Goal: Information Seeking & Learning: Learn about a topic

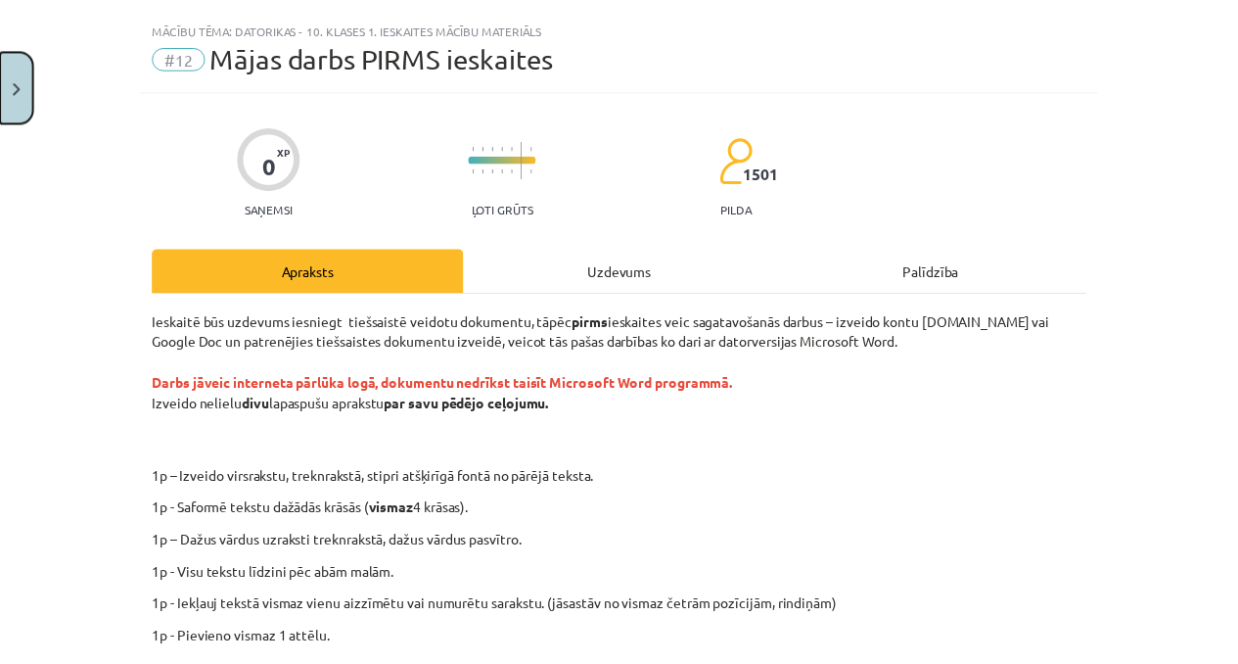
scroll to position [38, 0]
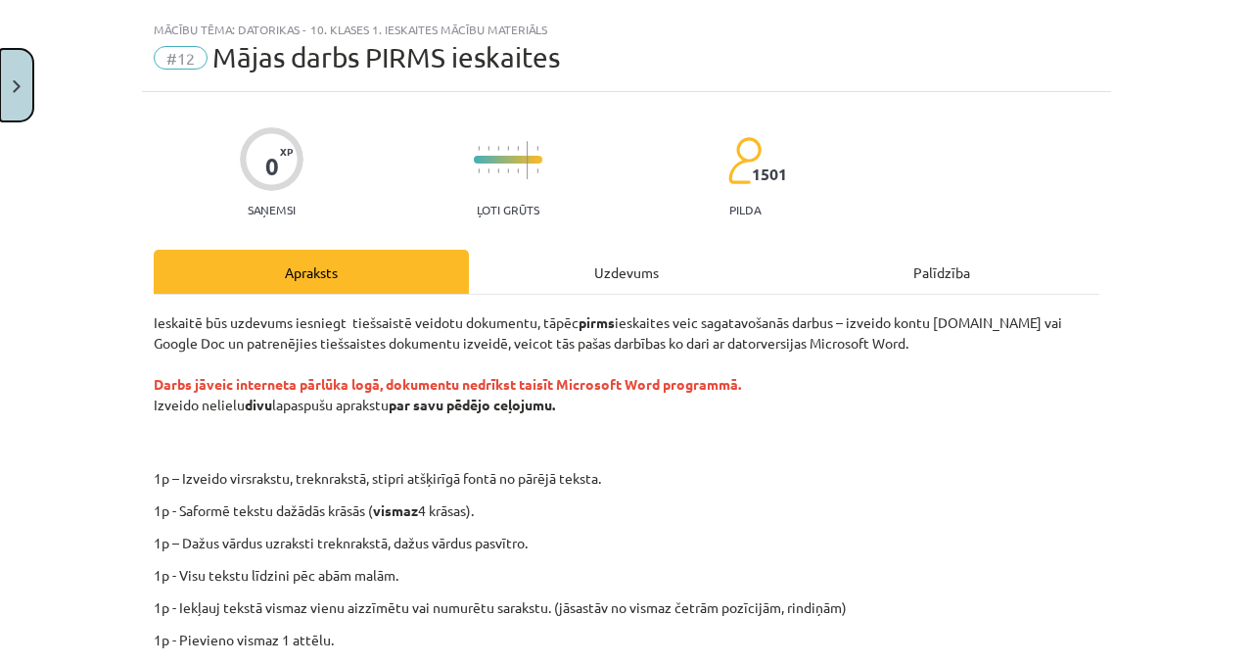
click at [17, 98] on button "Close" at bounding box center [16, 85] width 33 height 72
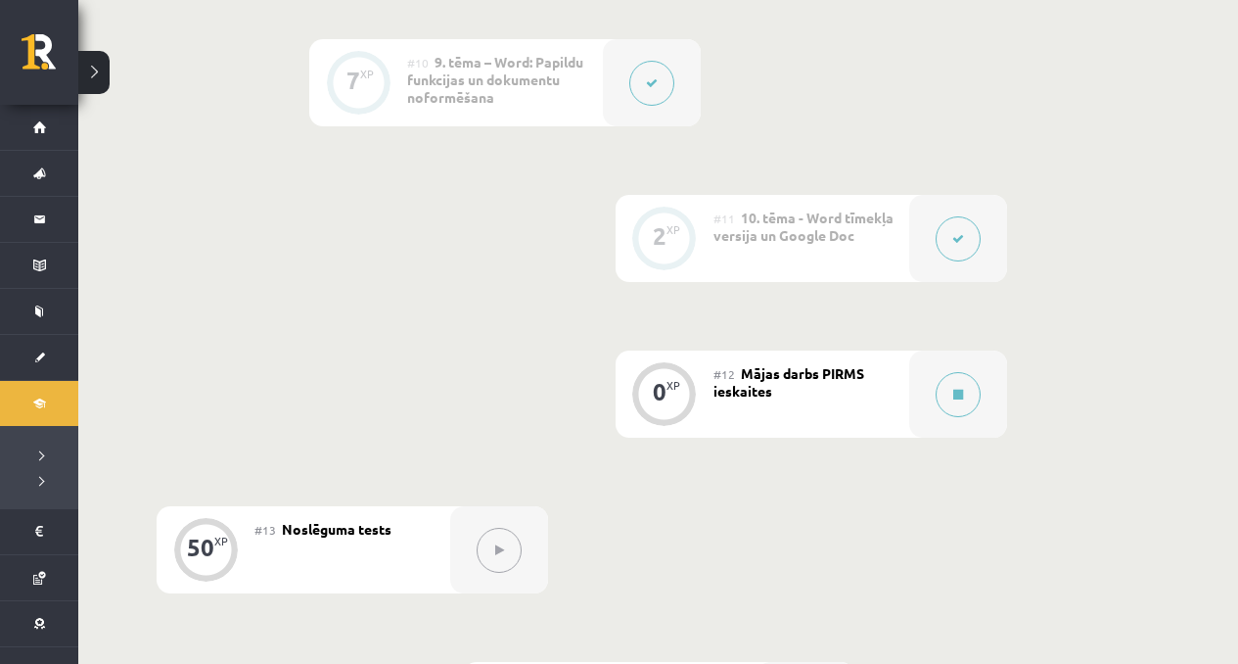
scroll to position [2069, 0]
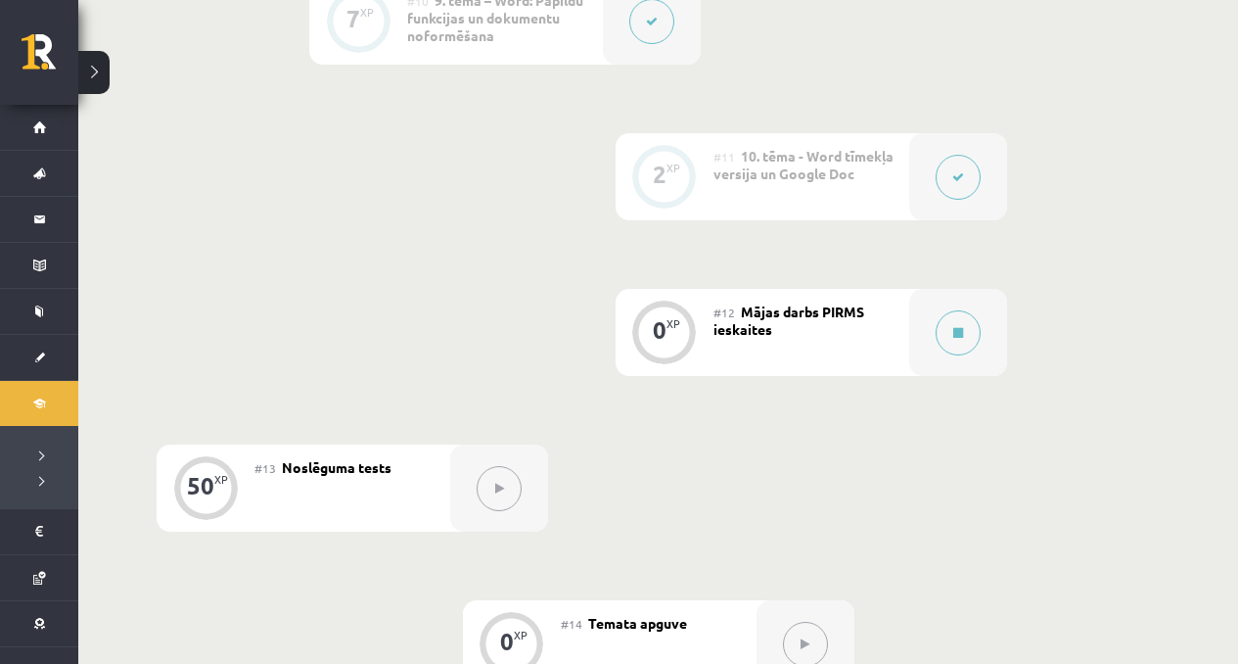
click at [521, 488] on button at bounding box center [499, 488] width 45 height 45
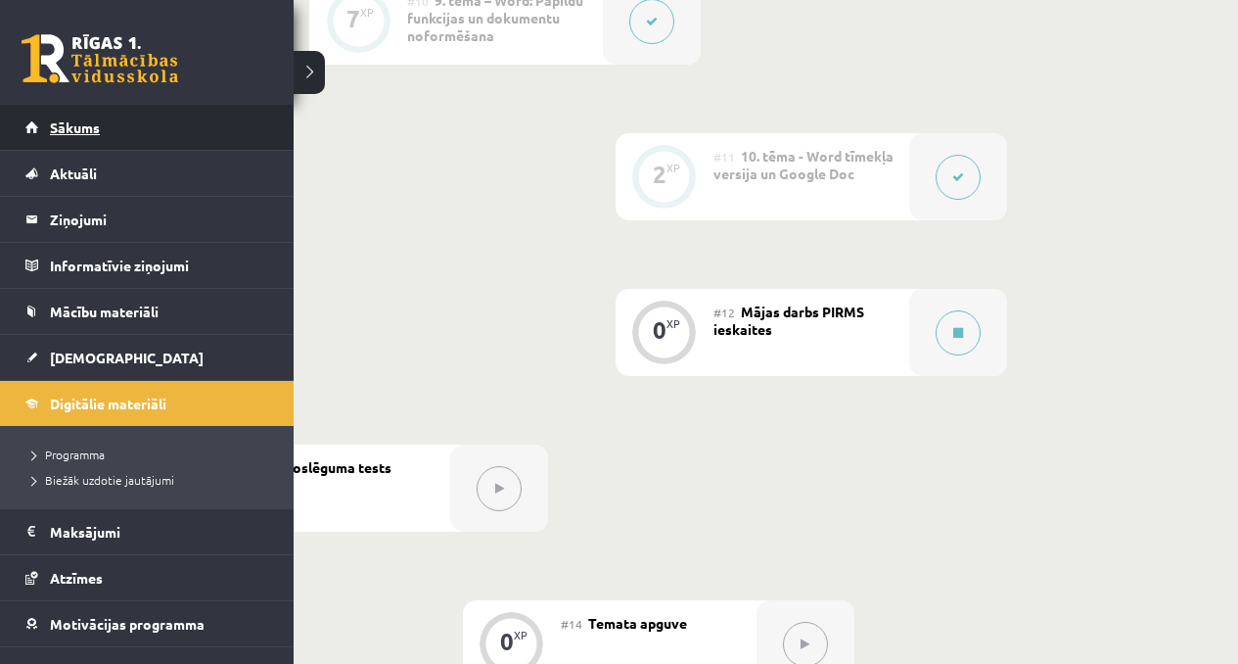
click at [31, 143] on link "Sākums" at bounding box center [147, 127] width 244 height 45
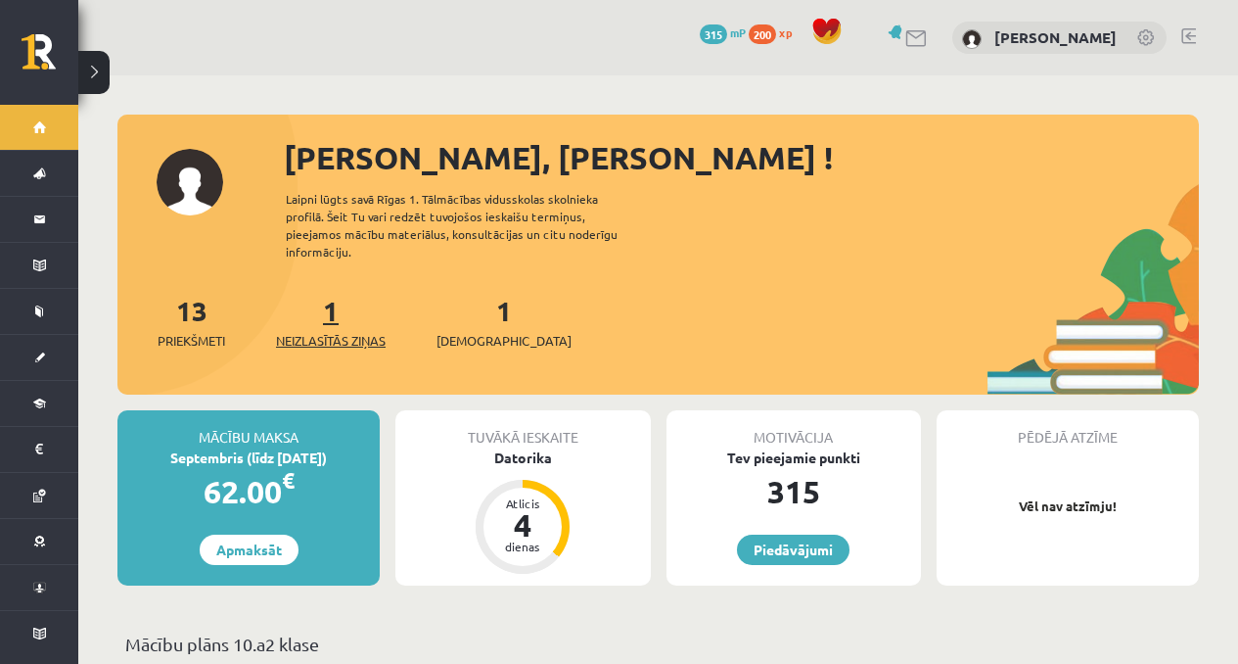
click at [349, 331] on span "Neizlasītās ziņas" at bounding box center [331, 341] width 110 height 20
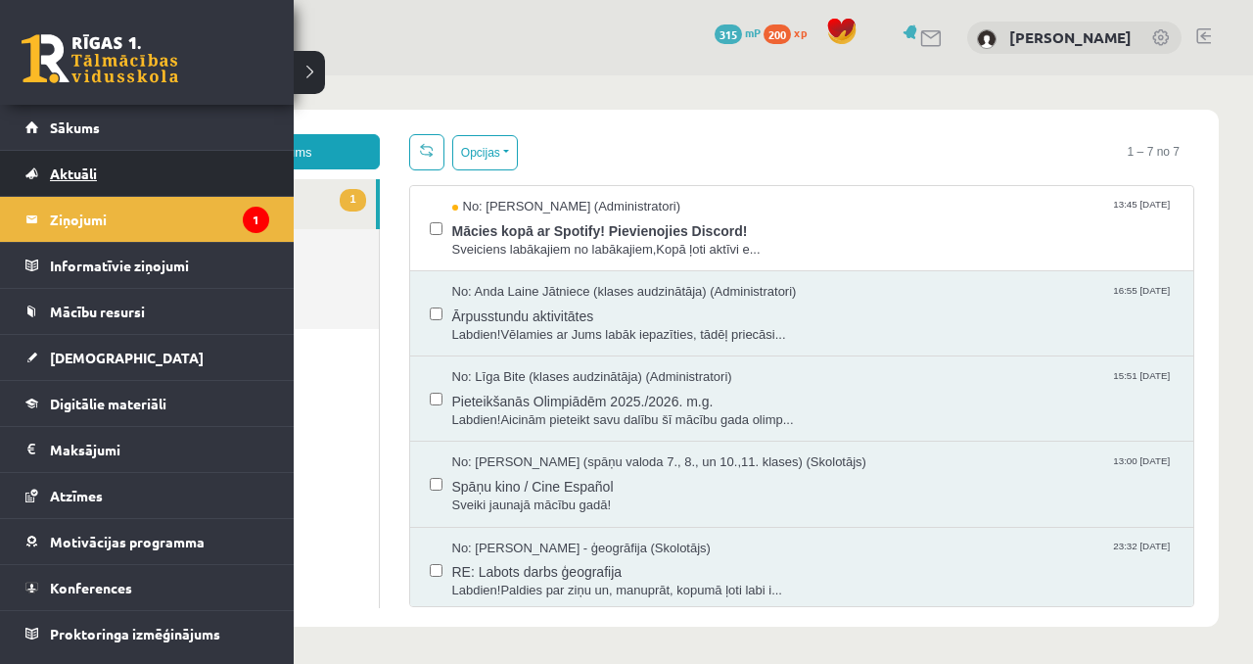
click at [66, 173] on span "Aktuāli" at bounding box center [73, 173] width 47 height 18
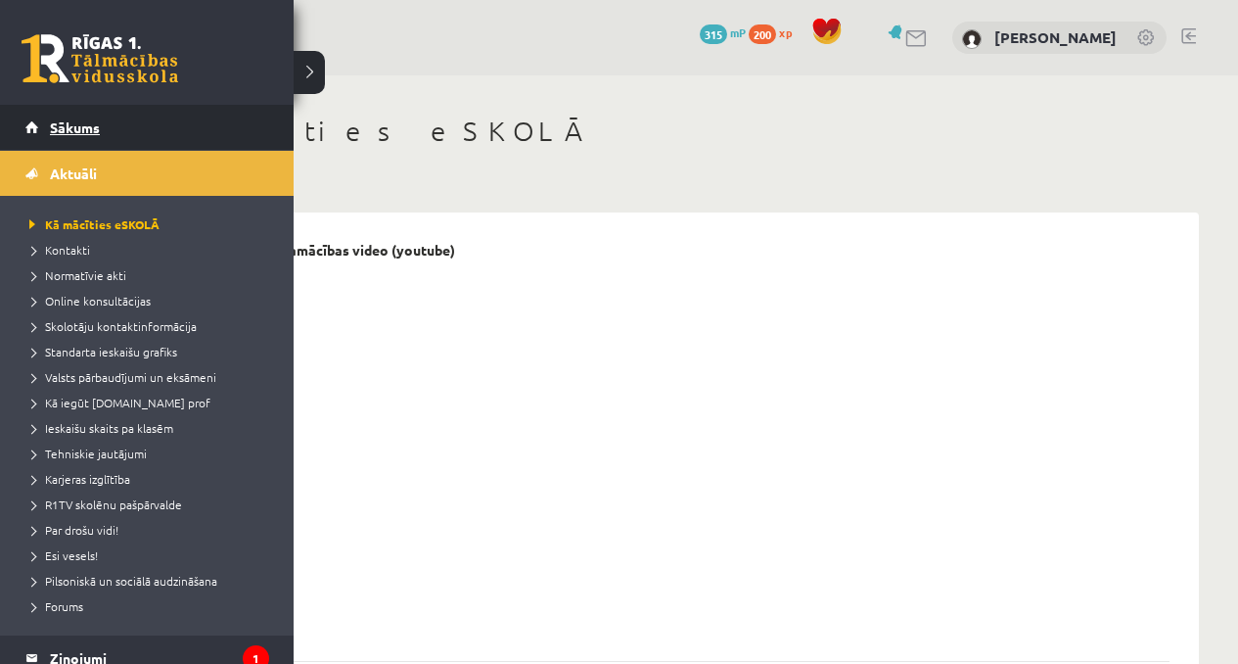
click at [84, 116] on link "Sākums" at bounding box center [147, 127] width 244 height 45
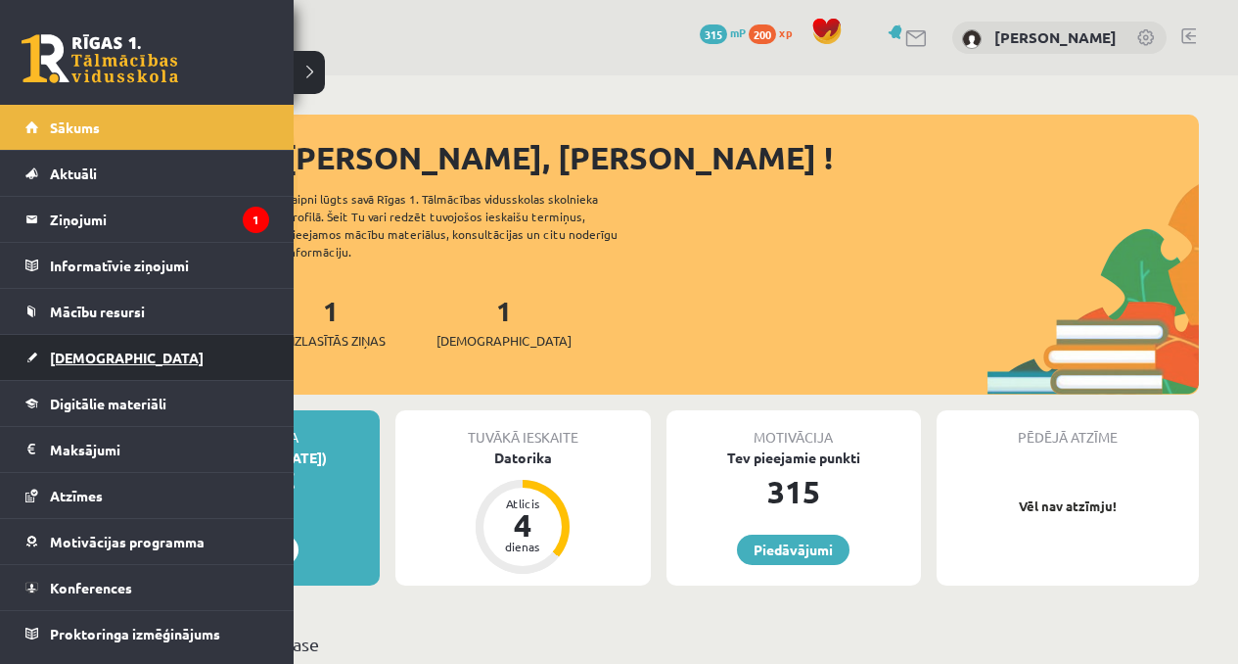
click at [35, 342] on link "[DEMOGRAPHIC_DATA]" at bounding box center [147, 357] width 244 height 45
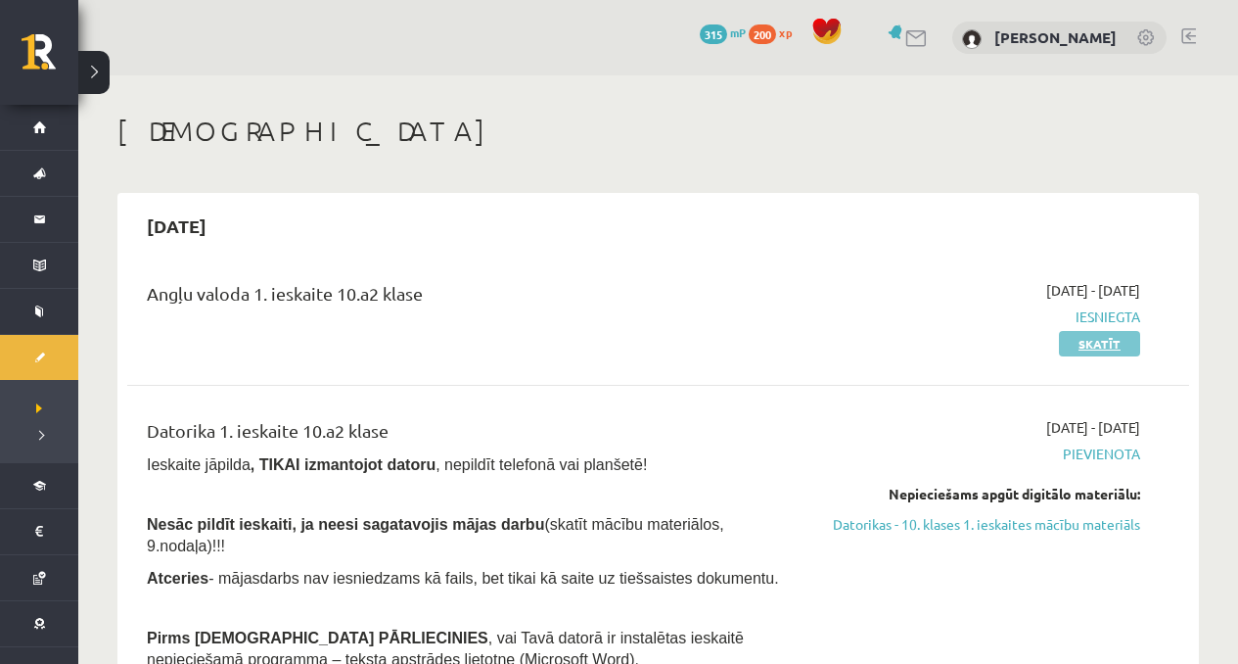
click at [1088, 348] on link "Skatīt" at bounding box center [1099, 343] width 81 height 25
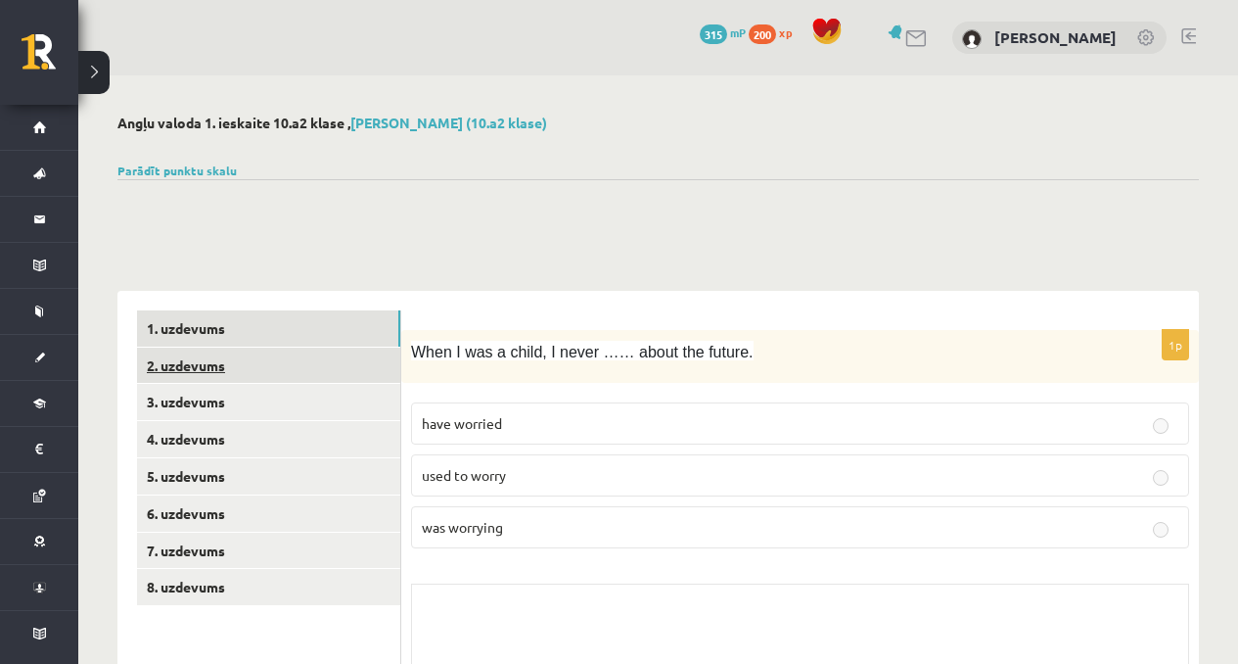
click at [252, 380] on link "2. uzdevums" at bounding box center [268, 366] width 263 height 36
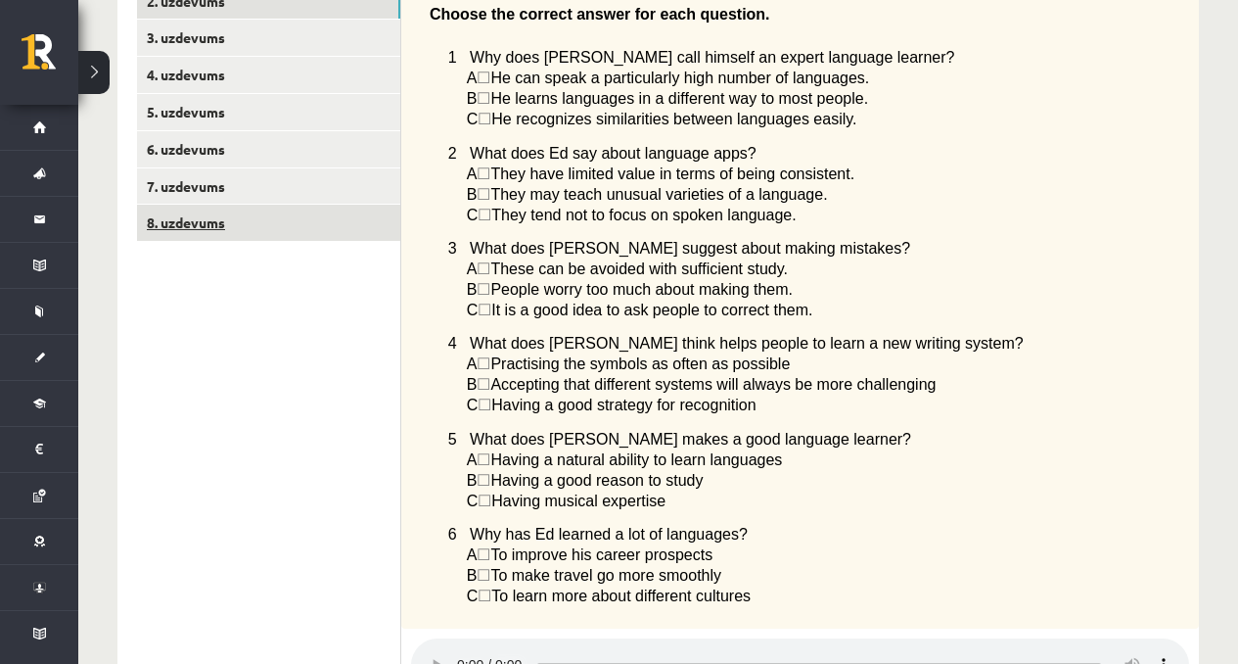
scroll to position [260, 0]
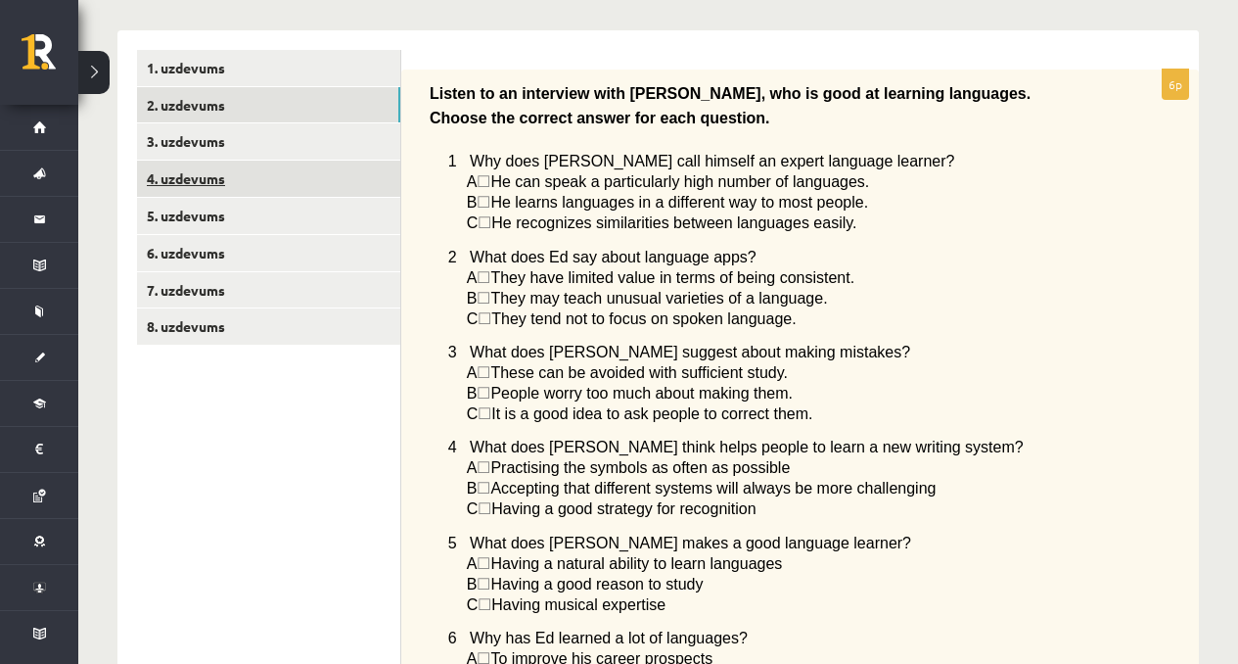
click at [313, 166] on link "4. uzdevums" at bounding box center [268, 179] width 263 height 36
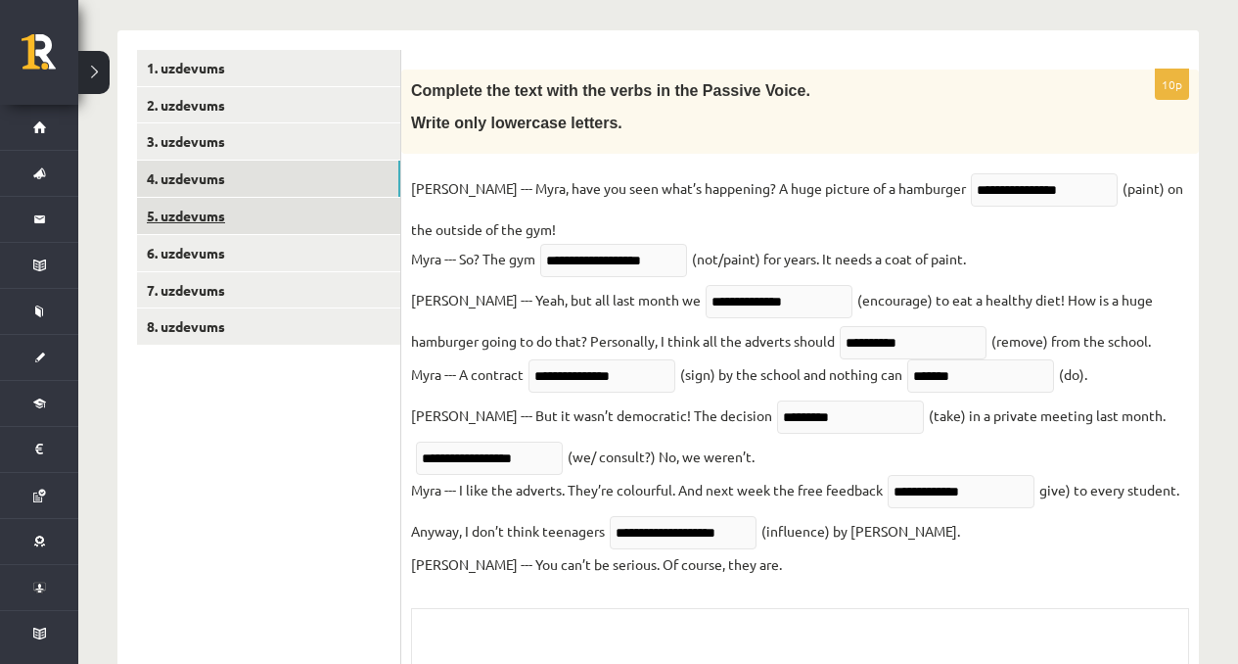
click at [273, 217] on link "5. uzdevums" at bounding box center [268, 216] width 263 height 36
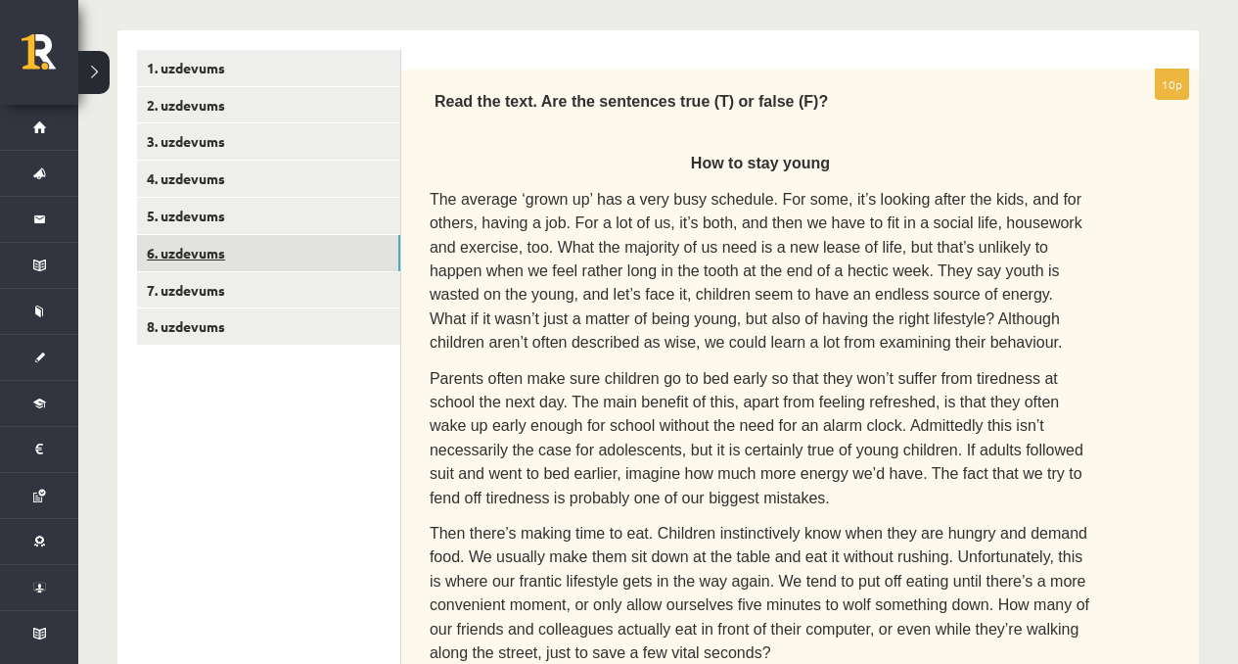
click at [274, 245] on link "6. uzdevums" at bounding box center [268, 253] width 263 height 36
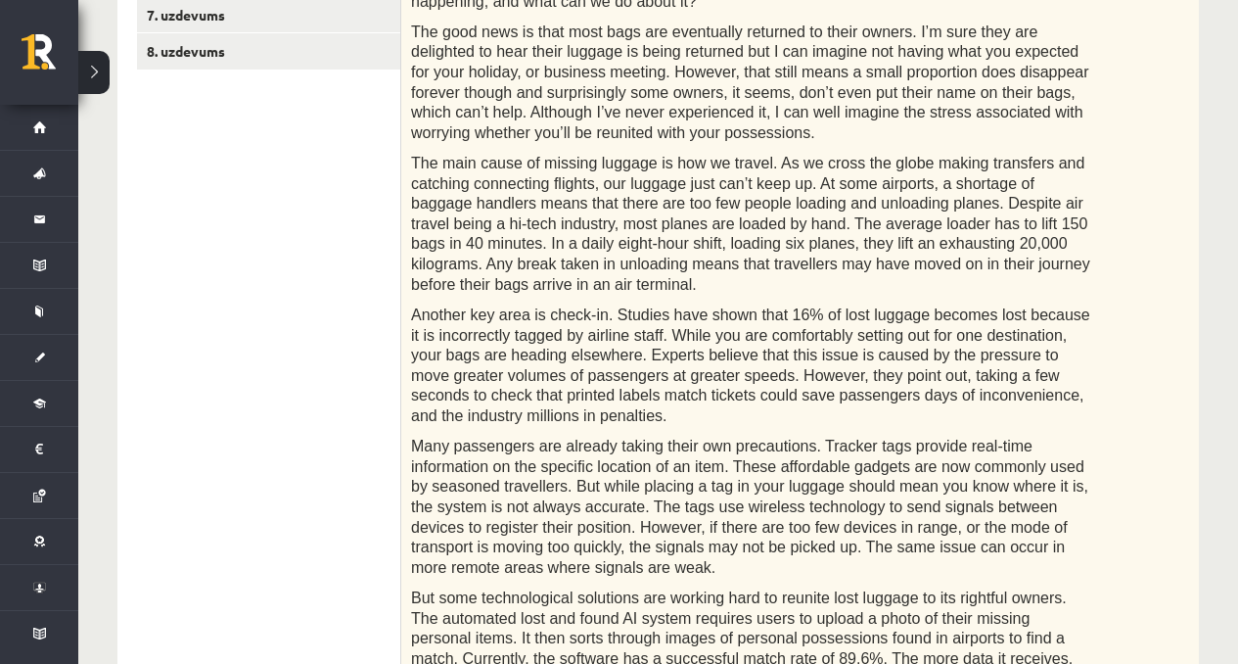
scroll to position [181, 0]
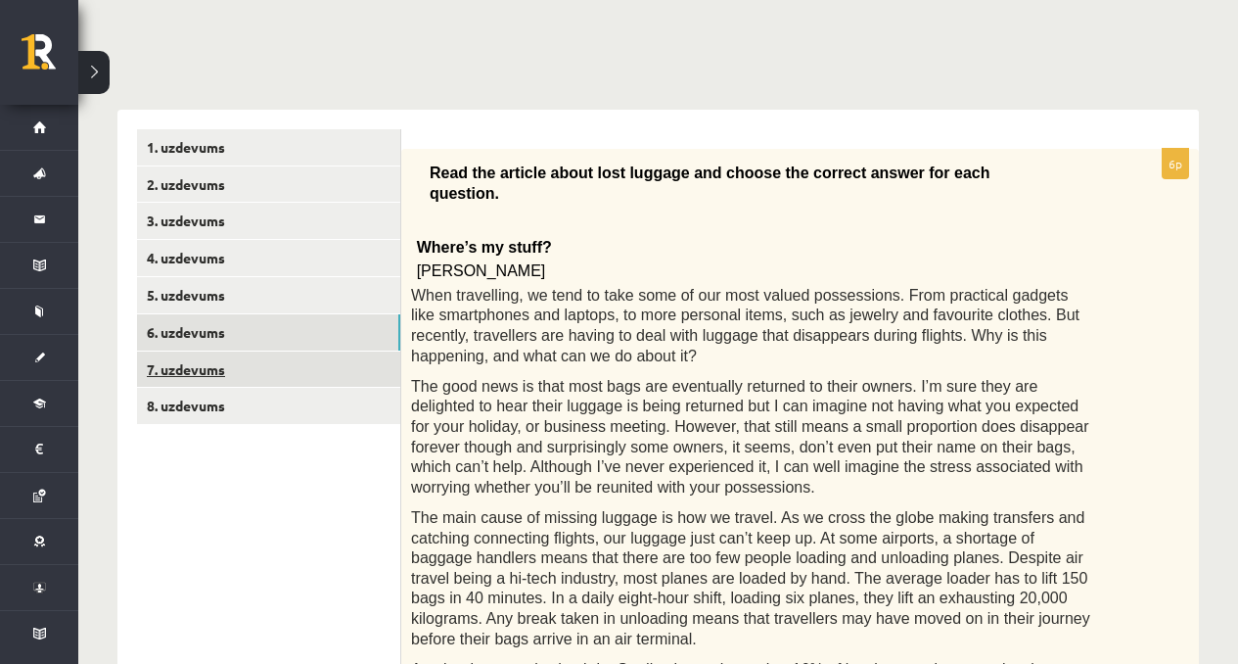
click at [252, 352] on link "7. uzdevums" at bounding box center [268, 369] width 263 height 36
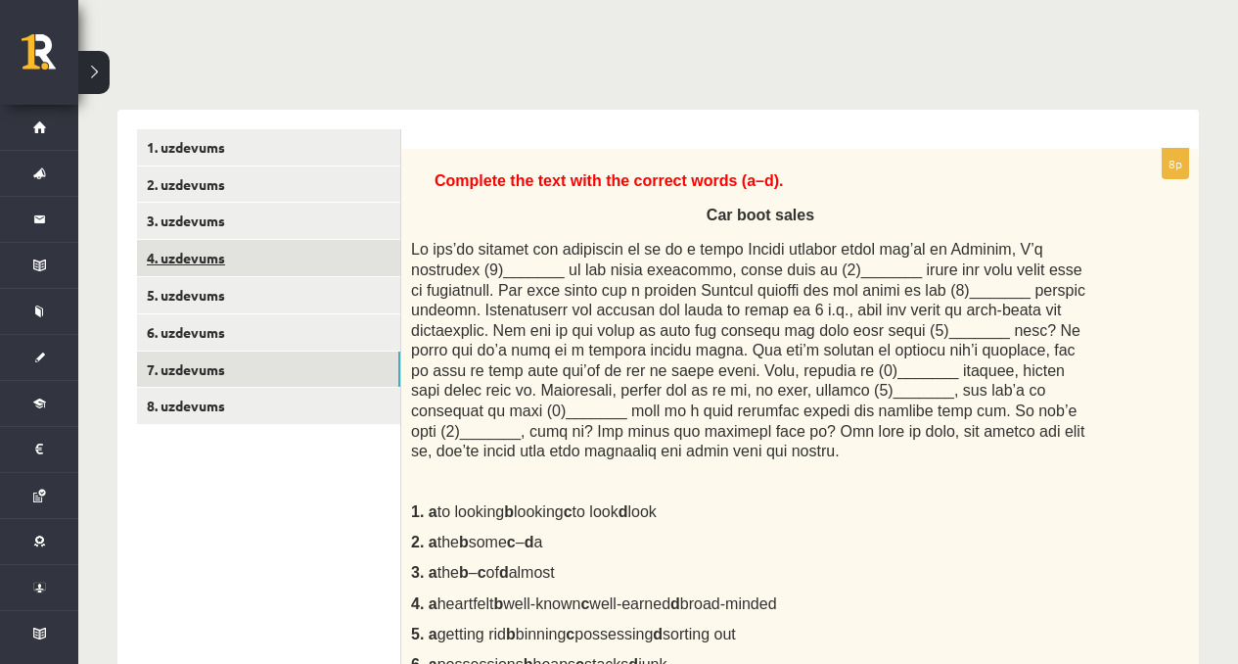
click at [299, 272] on link "4. uzdevums" at bounding box center [268, 258] width 263 height 36
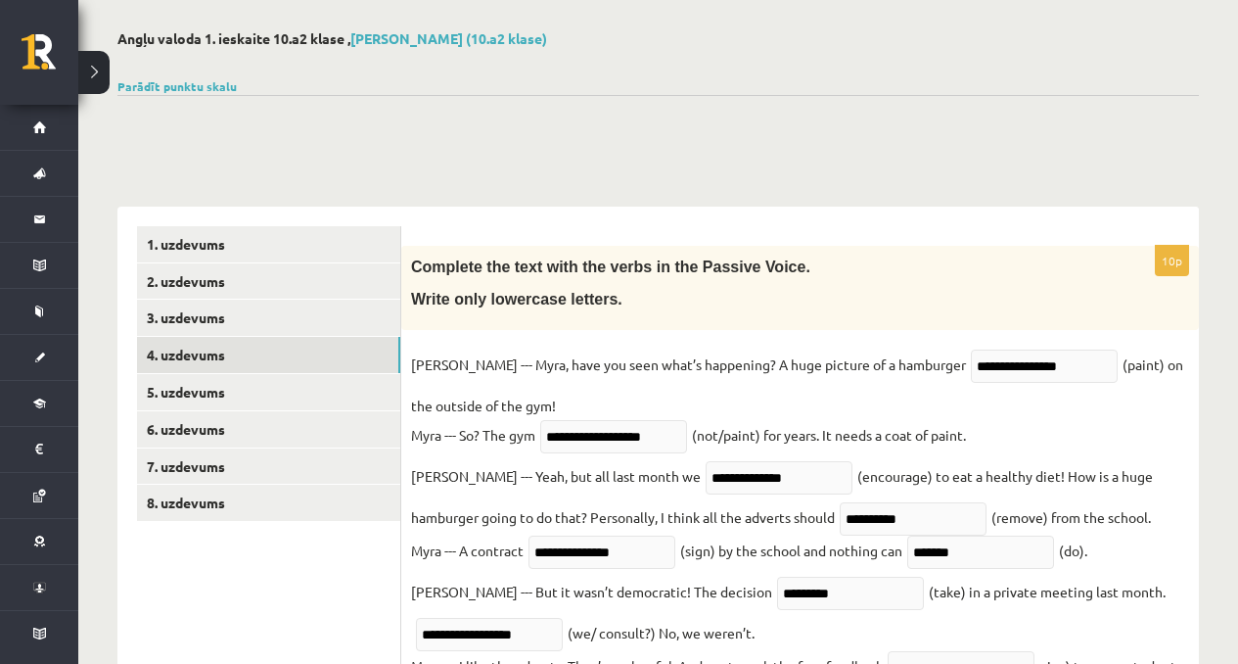
scroll to position [0, 0]
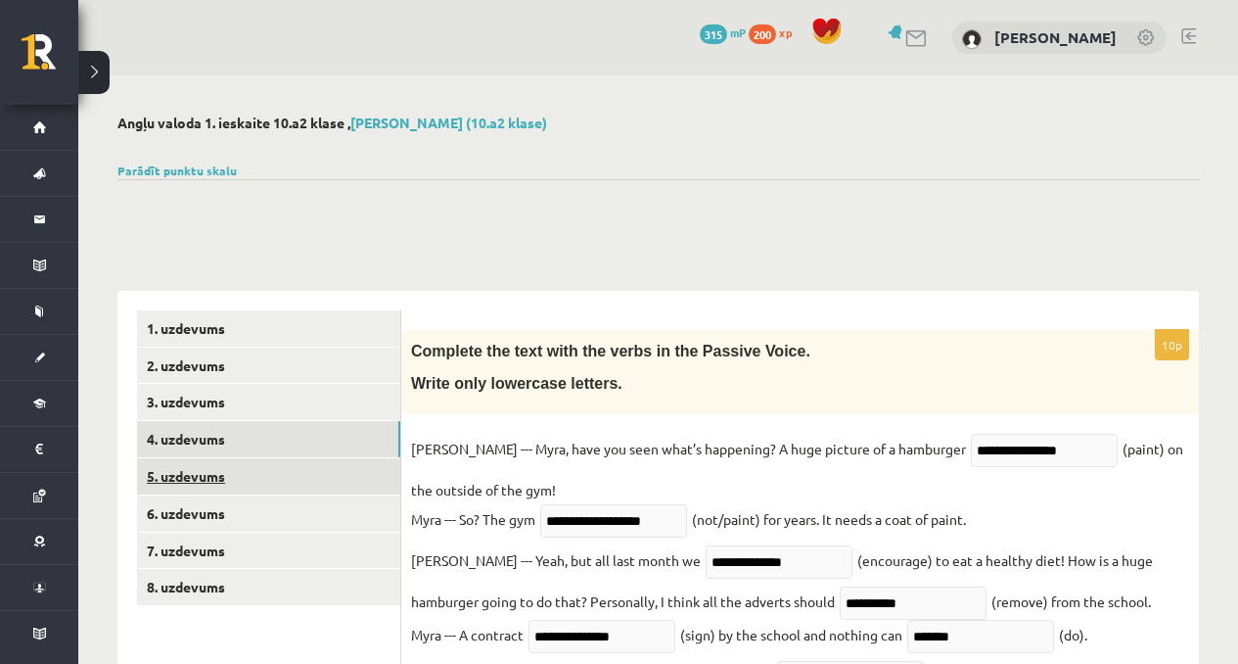
click at [233, 486] on link "5. uzdevums" at bounding box center [268, 476] width 263 height 36
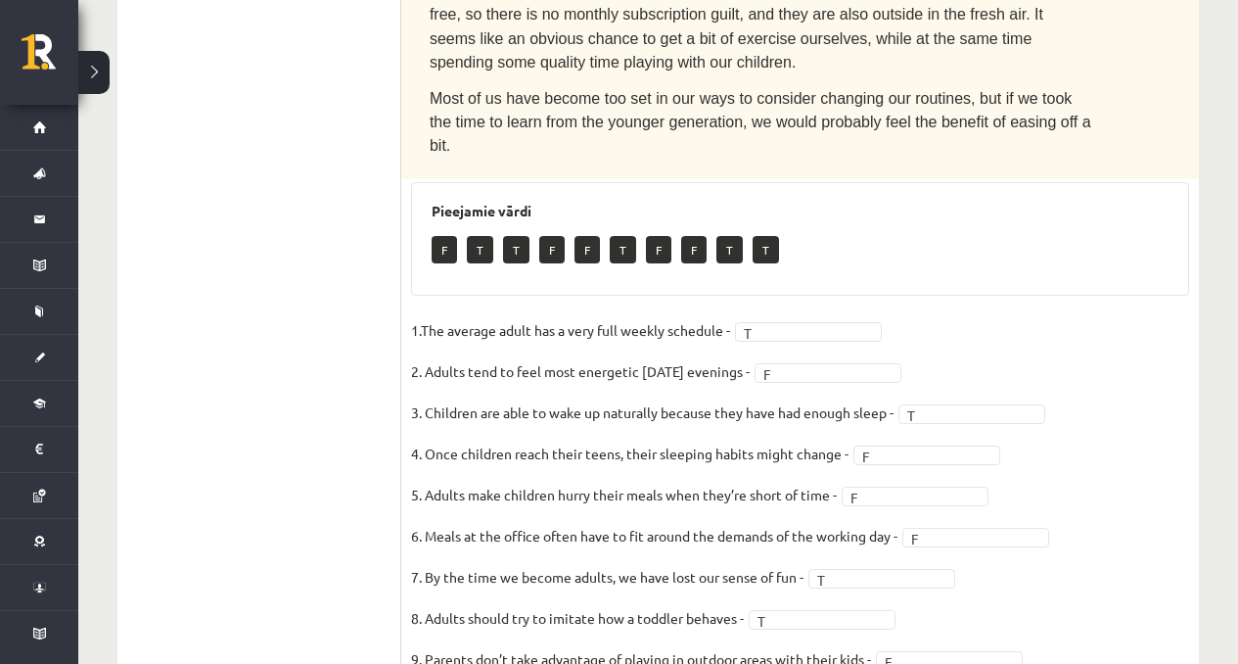
scroll to position [1555, 0]
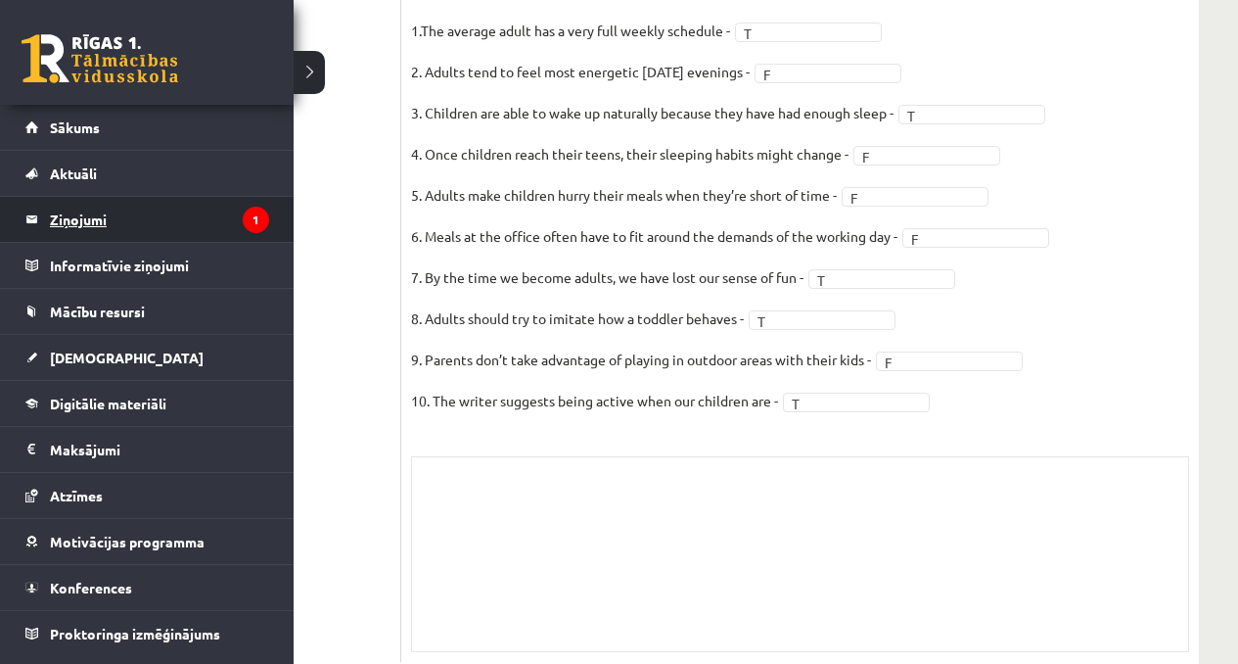
click at [133, 229] on legend "Ziņojumi 1" at bounding box center [159, 219] width 219 height 45
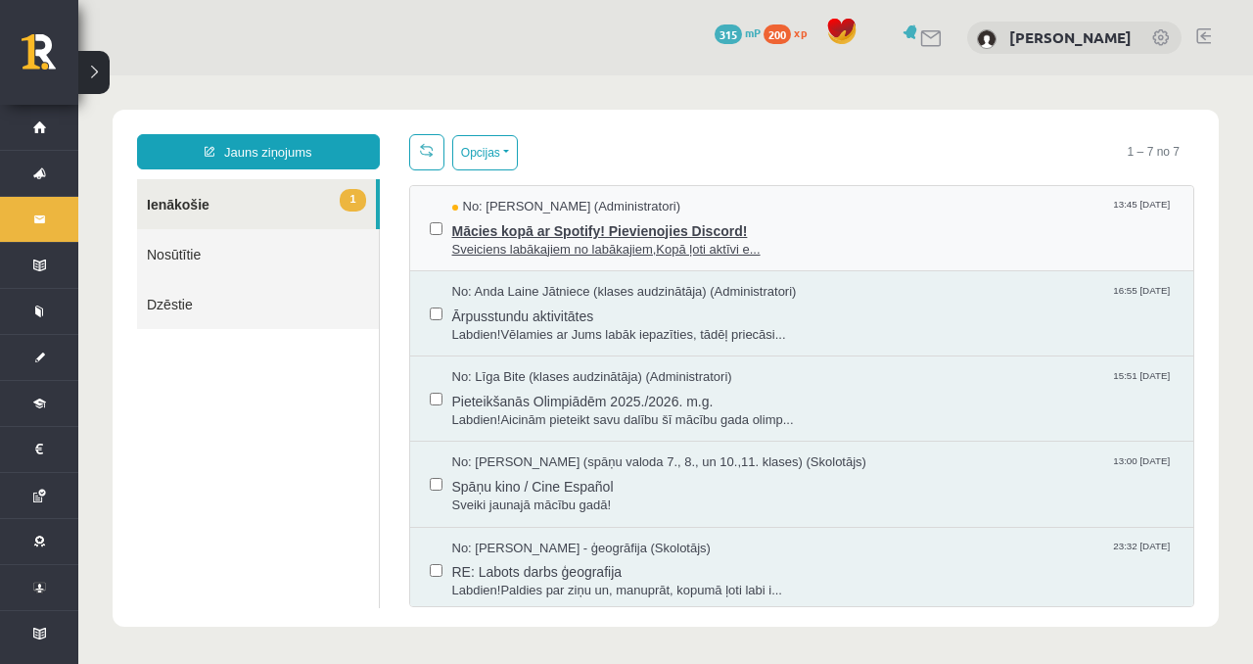
click at [556, 243] on span "Sveiciens labākajiem no labākajiem,Kopā ļoti aktīvi e..." at bounding box center [813, 250] width 722 height 19
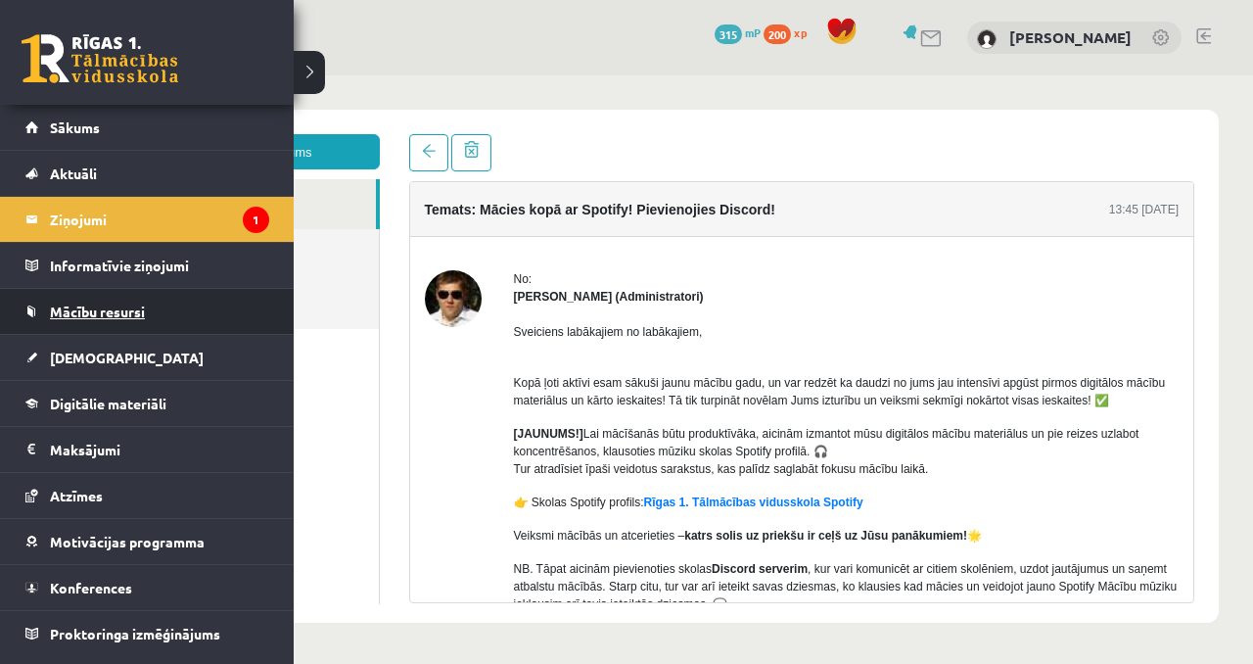
click at [86, 320] on link "Mācību resursi" at bounding box center [147, 311] width 244 height 45
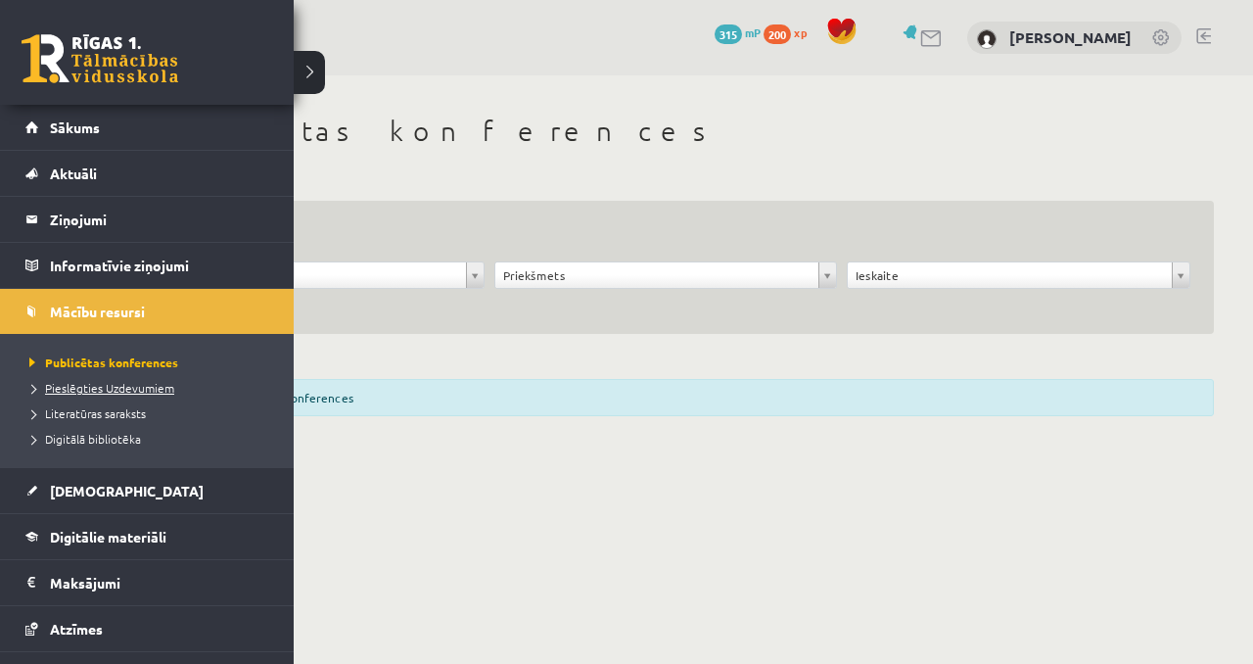
click at [77, 387] on span "Pieslēgties Uzdevumiem" at bounding box center [99, 388] width 150 height 16
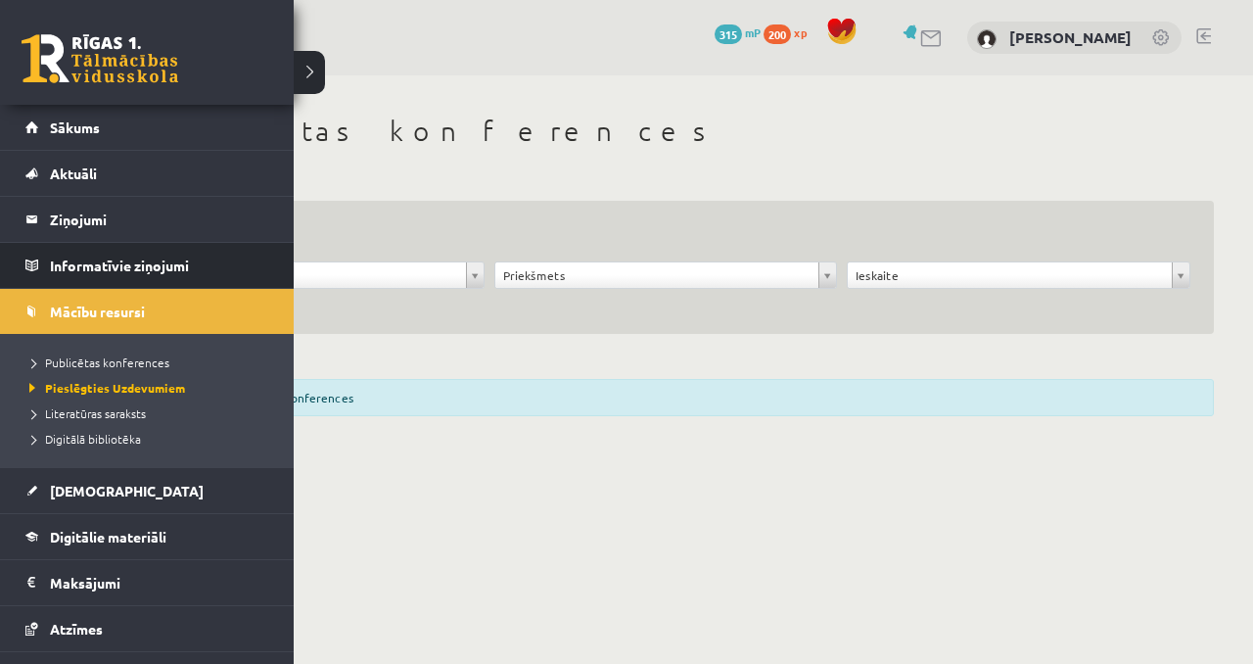
click at [17, 242] on li "Informatīvie ziņojumi 0" at bounding box center [147, 265] width 294 height 47
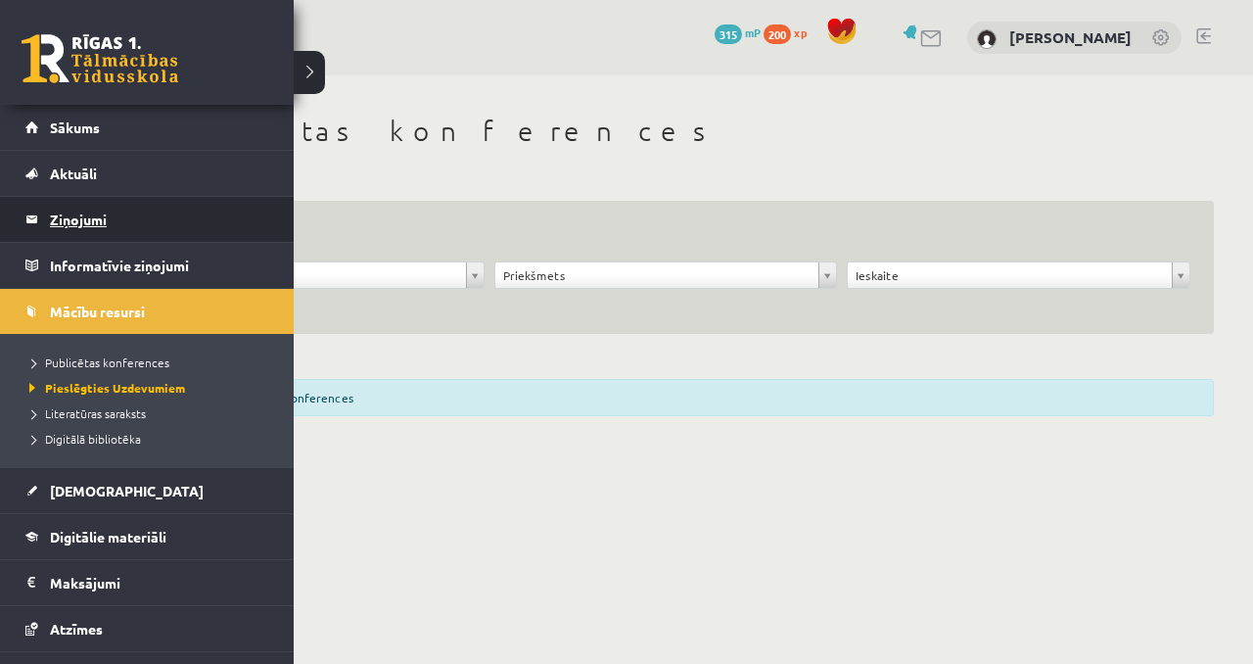
click at [45, 227] on link "Ziņojumi 1" at bounding box center [147, 219] width 244 height 45
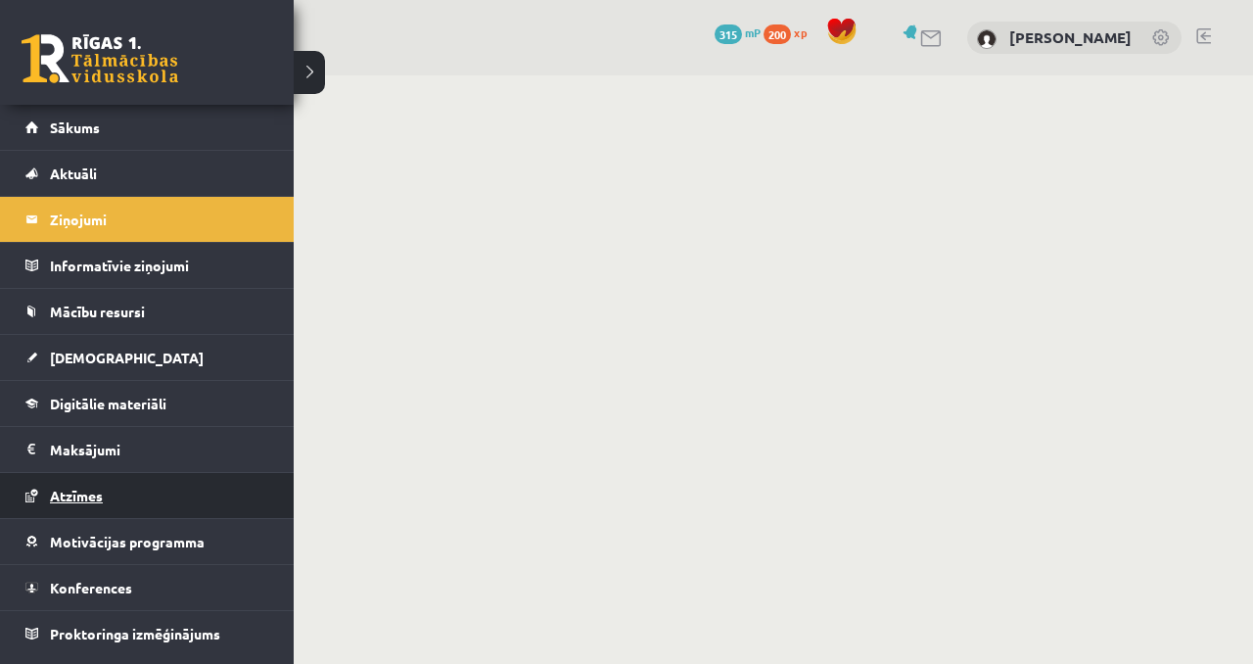
click at [119, 509] on link "Atzīmes" at bounding box center [147, 495] width 244 height 45
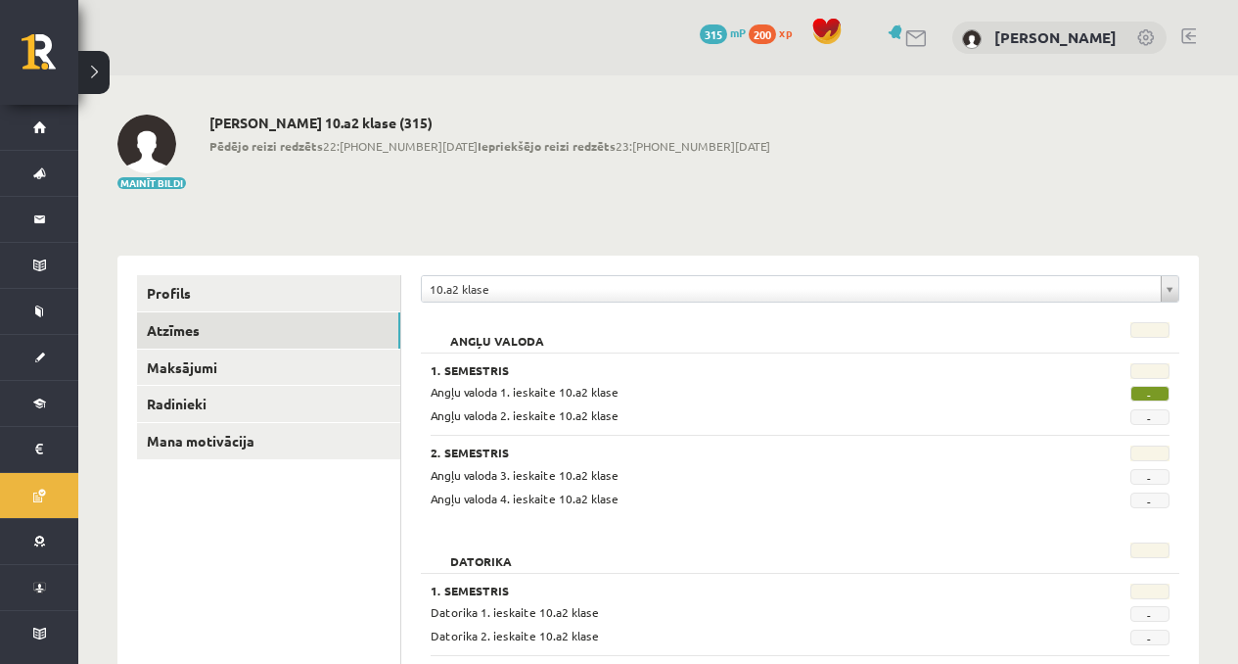
click at [1159, 399] on span "-" at bounding box center [1150, 394] width 39 height 16
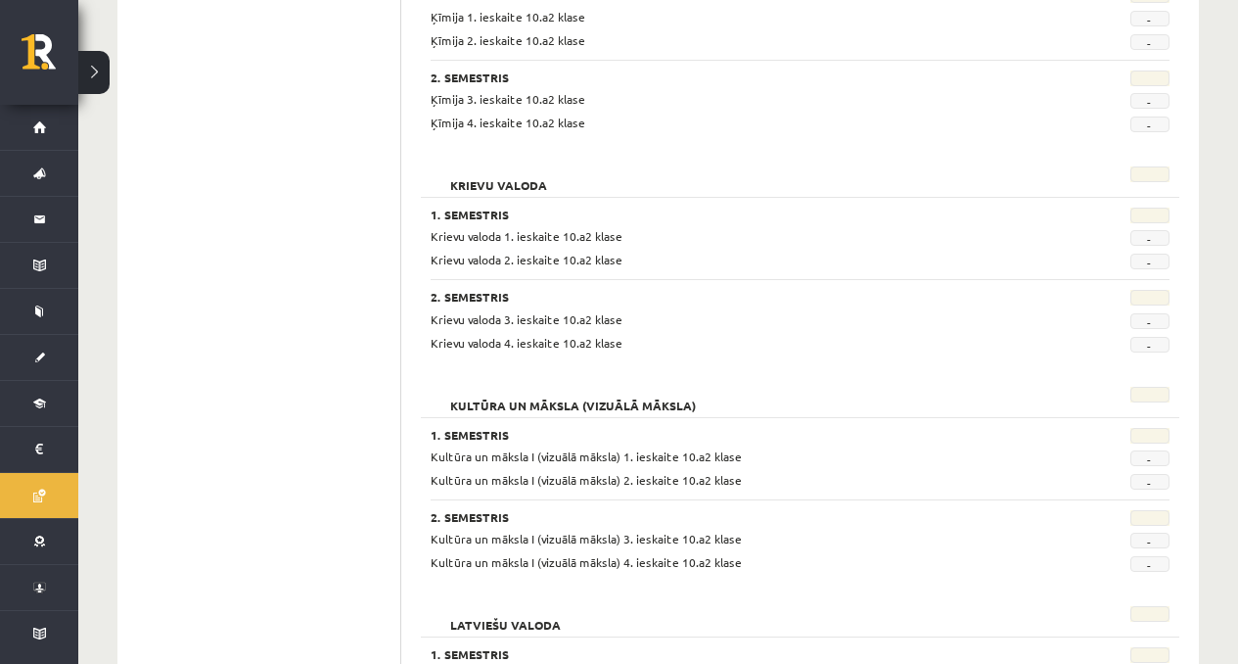
scroll to position [1583, 0]
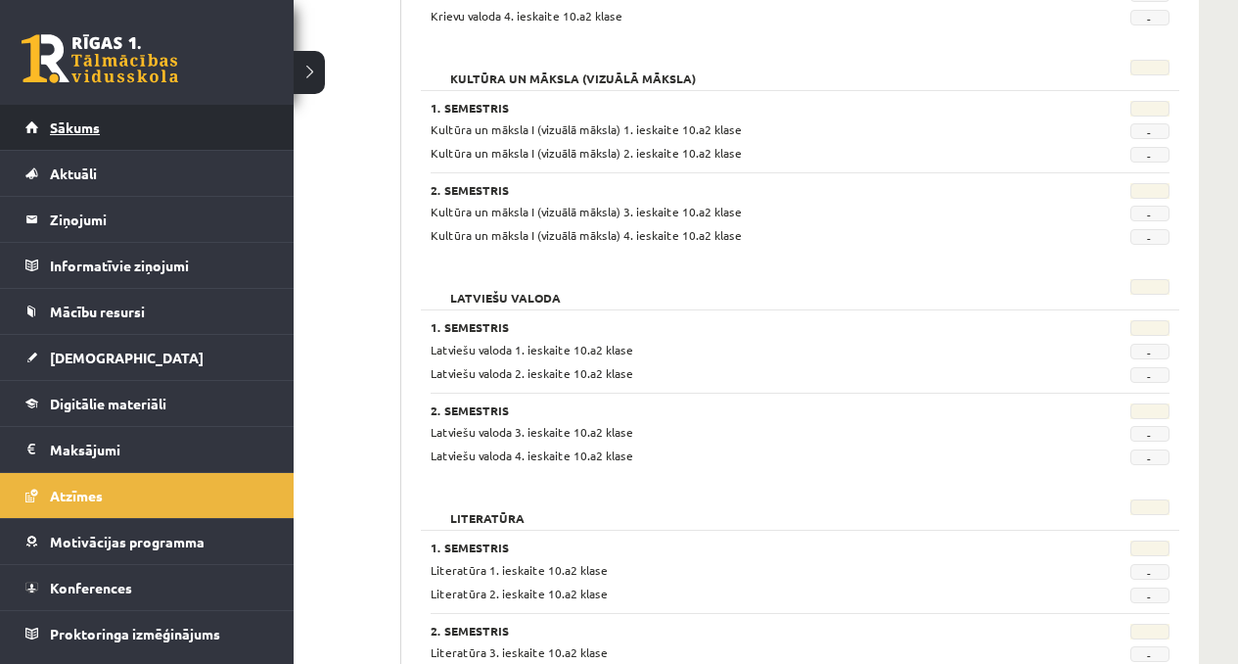
click at [74, 105] on link "Sākums" at bounding box center [147, 127] width 244 height 45
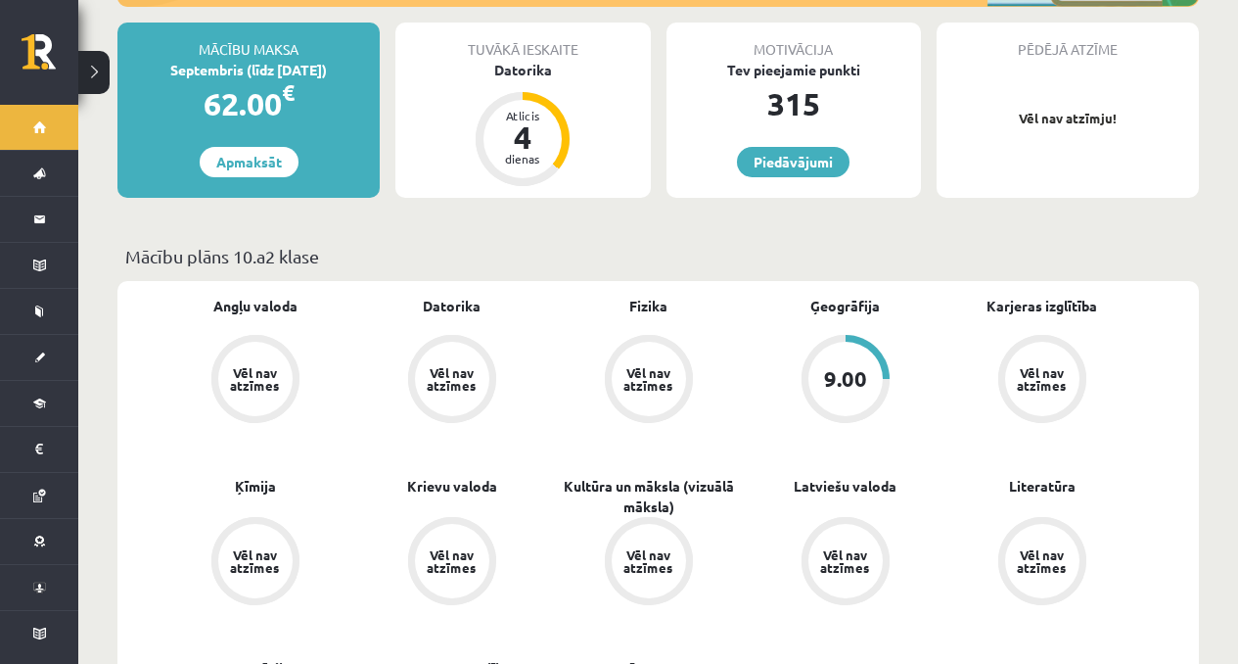
scroll to position [673, 0]
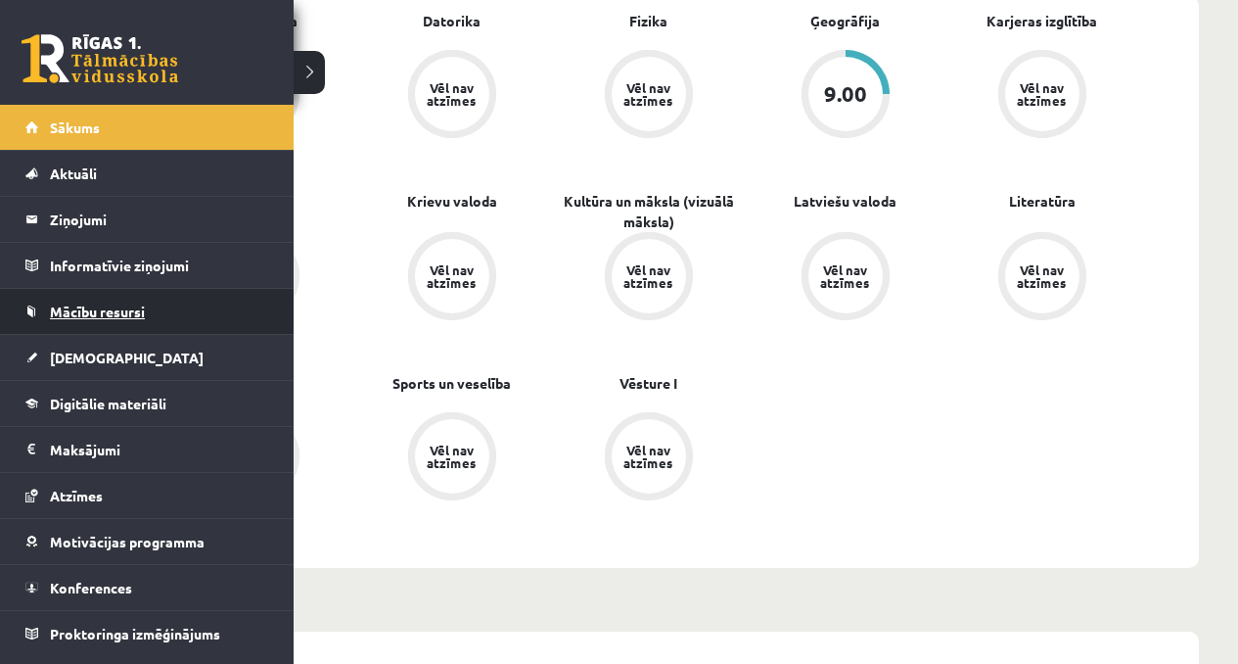
click at [98, 320] on link "Mācību resursi" at bounding box center [147, 311] width 244 height 45
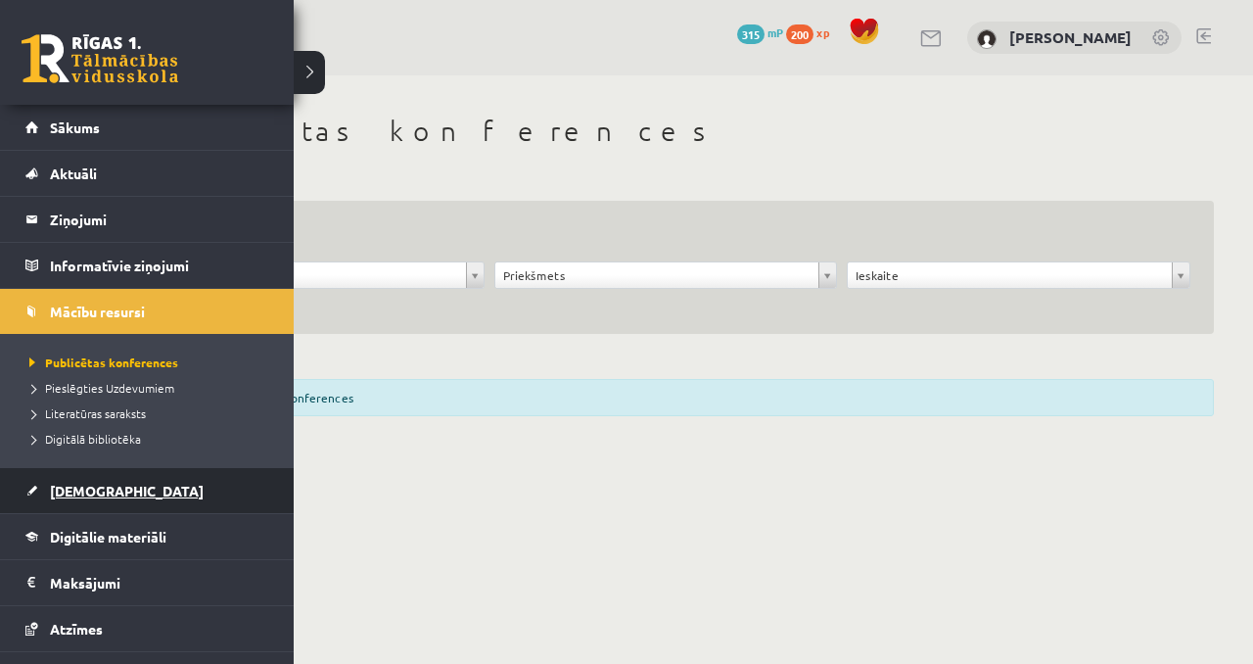
click at [66, 500] on link "[DEMOGRAPHIC_DATA]" at bounding box center [147, 490] width 244 height 45
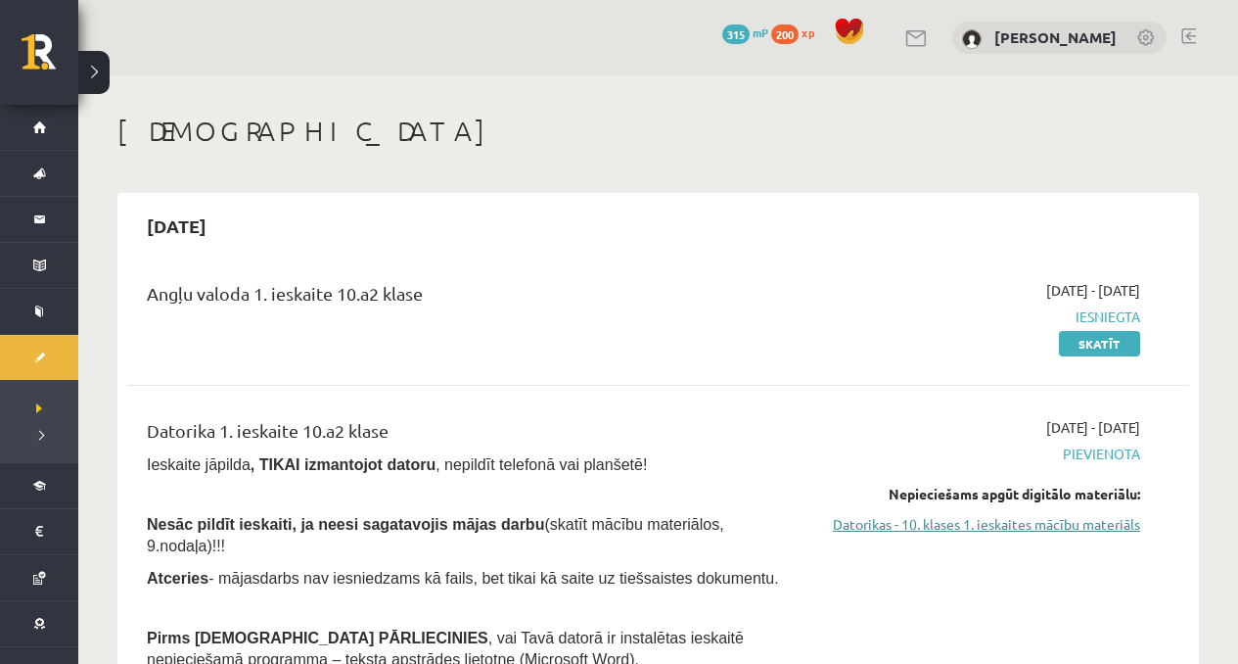
click at [1064, 521] on link "Datorikas - 10. klases 1. ieskaites mācību materiāls" at bounding box center [984, 524] width 311 height 21
click at [962, 523] on link "Datorikas - 10. klases 1. ieskaites mācību materiāls" at bounding box center [984, 524] width 311 height 21
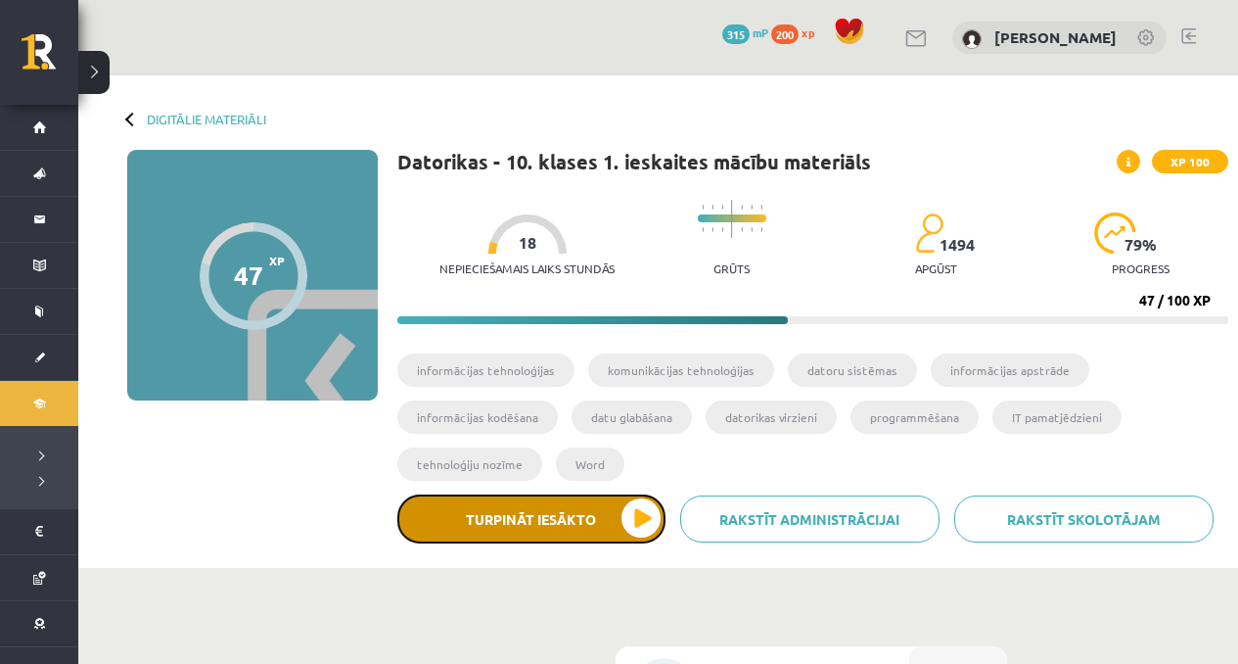
click at [591, 501] on button "Turpināt iesākto" at bounding box center [531, 518] width 268 height 49
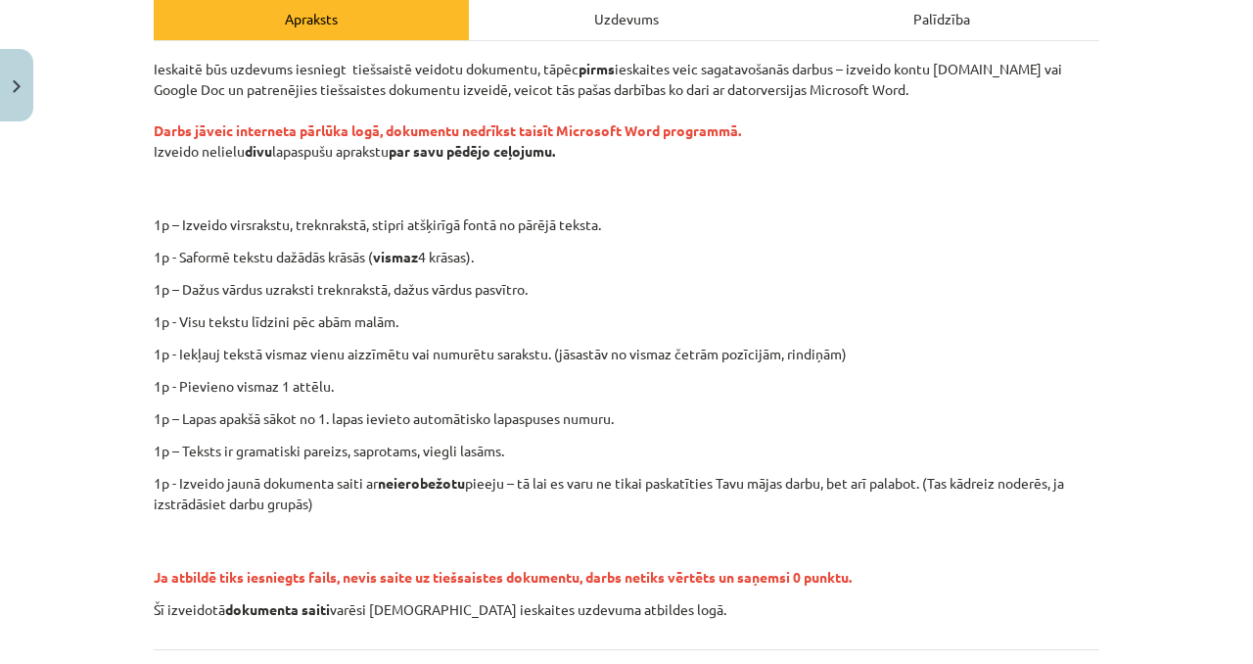
scroll to position [293, 0]
